Goal: Information Seeking & Learning: Check status

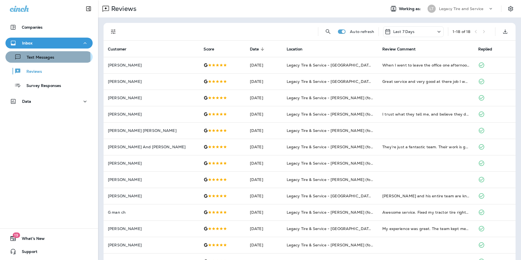
click at [32, 58] on p "Text Messages" at bounding box center [37, 57] width 33 height 5
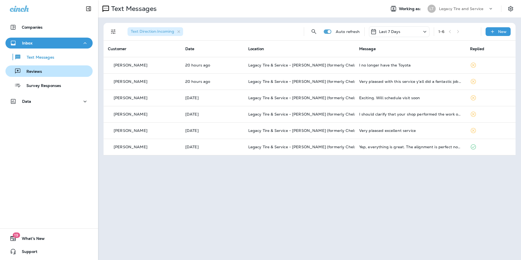
click at [64, 69] on div "Reviews" at bounding box center [49, 71] width 83 height 8
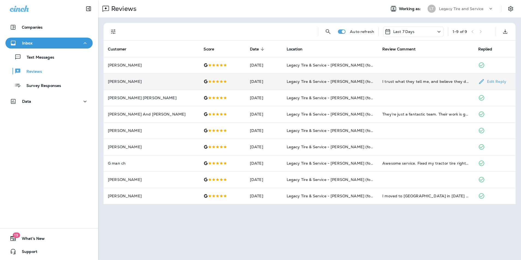
click at [261, 83] on td "[DATE]" at bounding box center [264, 81] width 37 height 16
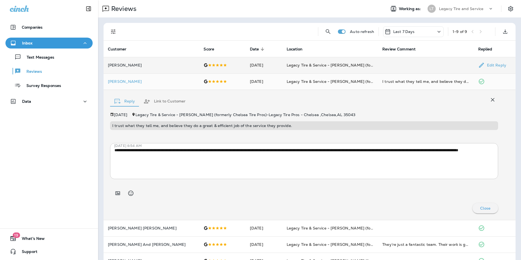
click at [259, 70] on td "[DATE]" at bounding box center [264, 65] width 37 height 16
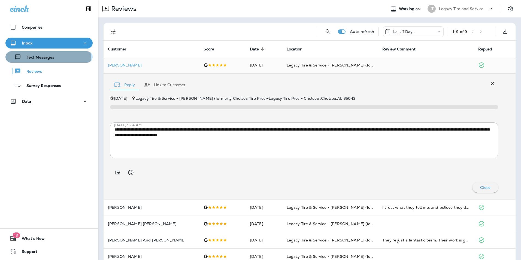
click at [40, 61] on button "Text Messages" at bounding box center [48, 56] width 87 height 11
